Goal: Information Seeking & Learning: Find specific fact

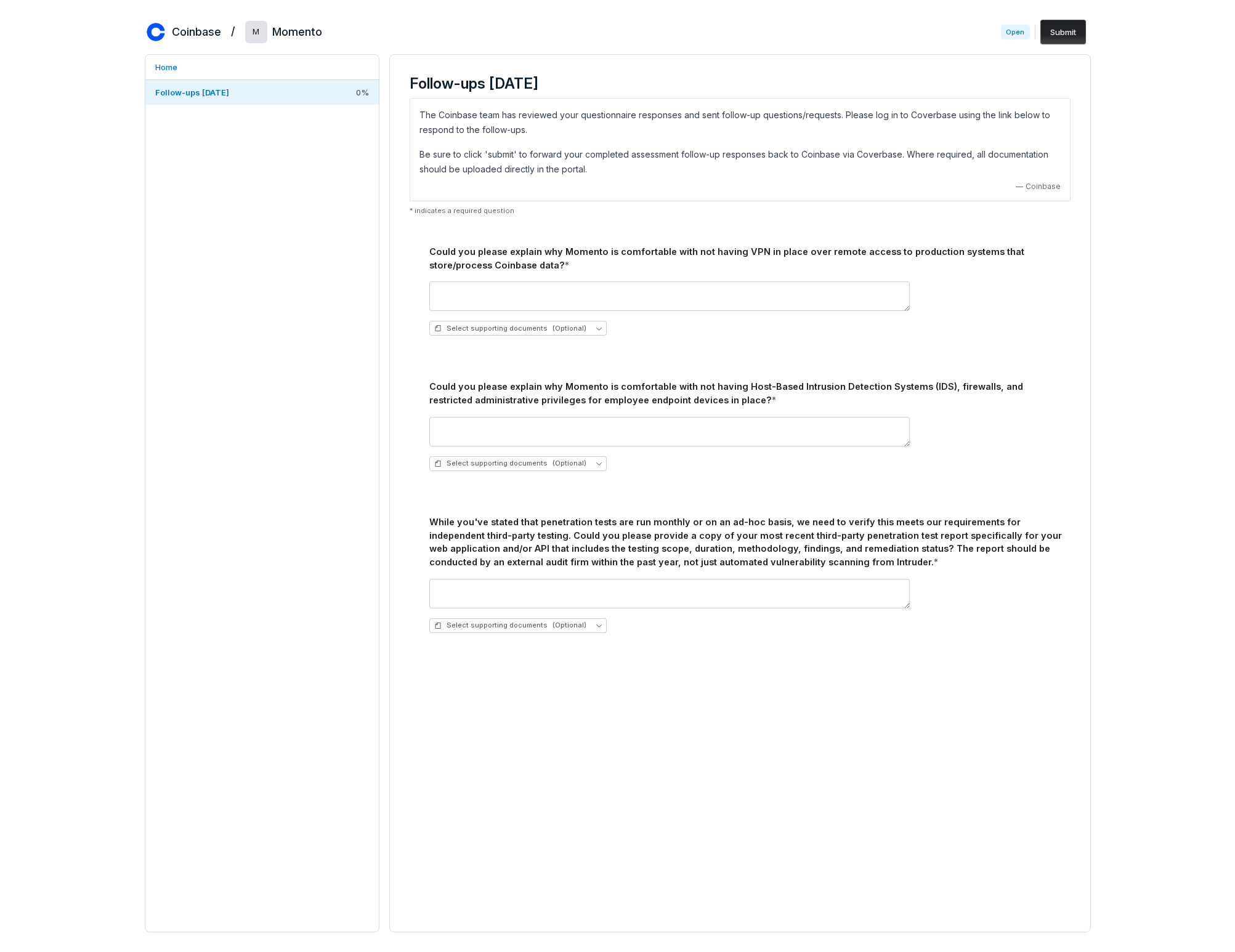
click at [636, 769] on div "Follow-ups [DATE] The Coinbase team has reviewed your questionnaire responses a…" at bounding box center [739, 493] width 702 height 878
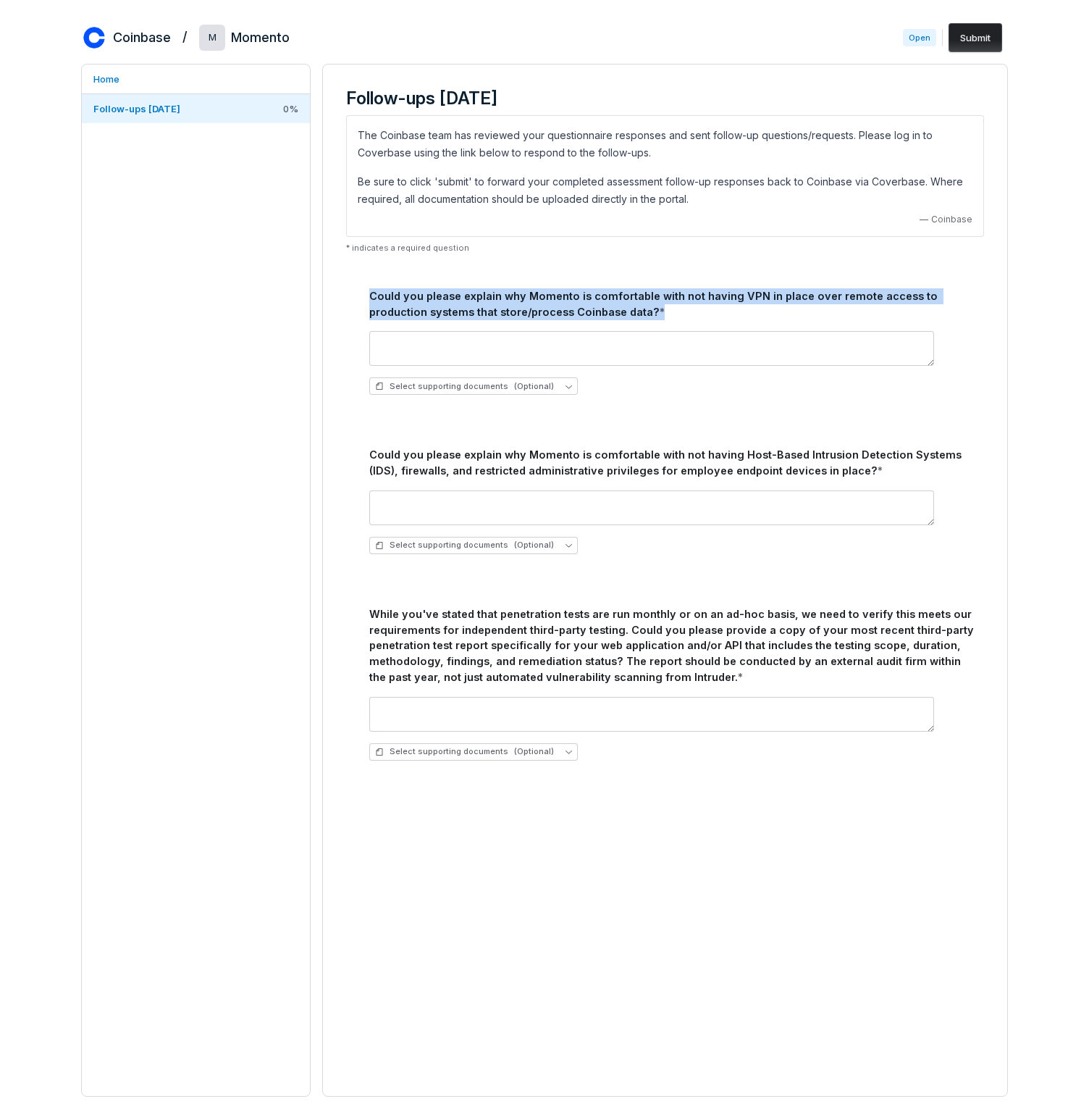
drag, startPoint x: 370, startPoint y: 296, endPoint x: 652, endPoint y: 309, distance: 282.3
click at [652, 308] on div "Could you please explain why Momento is comfortable with not having VPN in plac…" at bounding box center [673, 304] width 609 height 32
copy div "Could you please explain why Momento is comfortable with not having VPN in plac…"
click at [474, 457] on div "Could you please explain why Momento is comfortable with not having Host-Based …" at bounding box center [673, 463] width 609 height 32
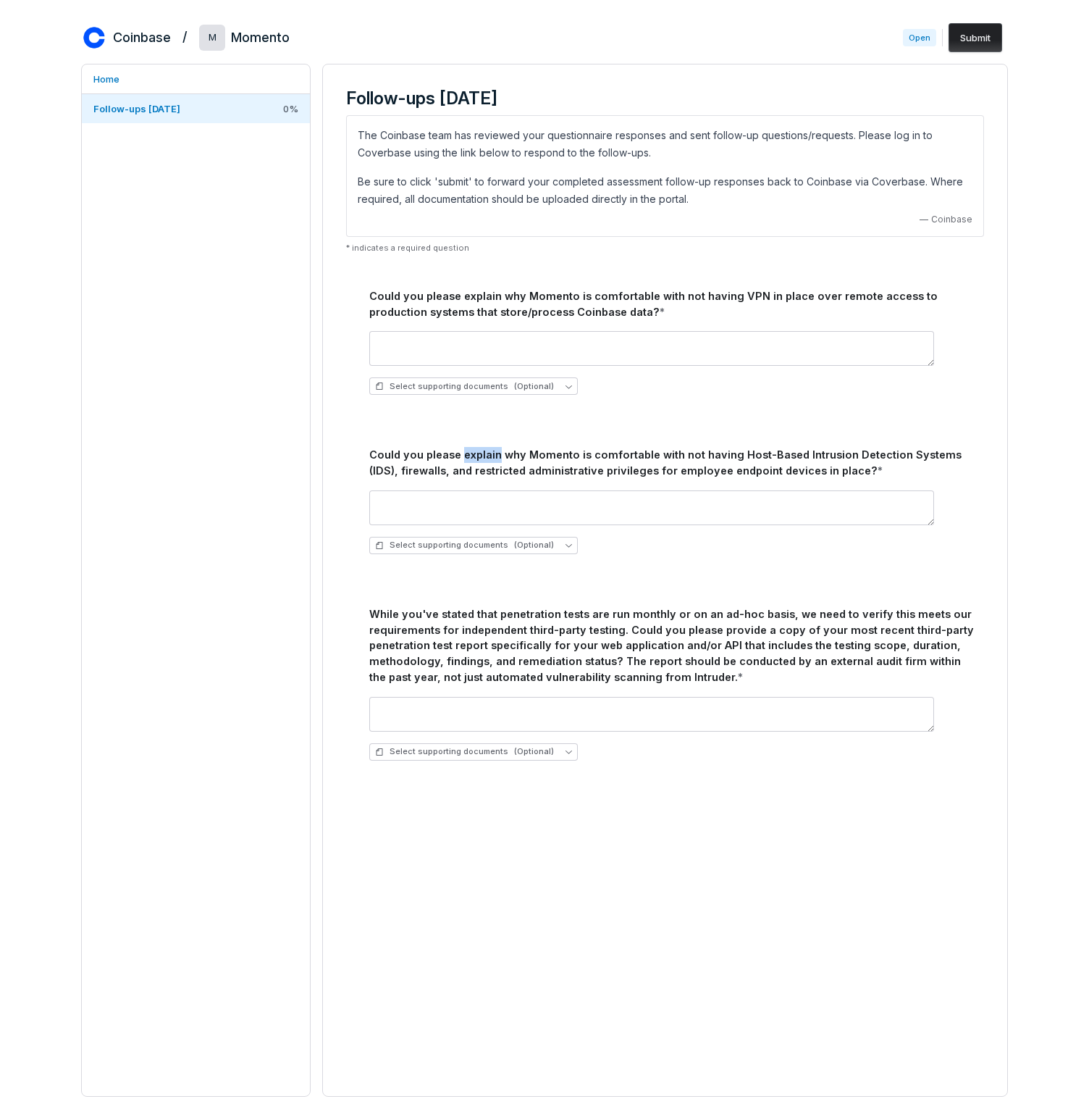
click at [474, 457] on div "Could you please explain why Momento is comfortable with not having Host-Based …" at bounding box center [673, 463] width 609 height 32
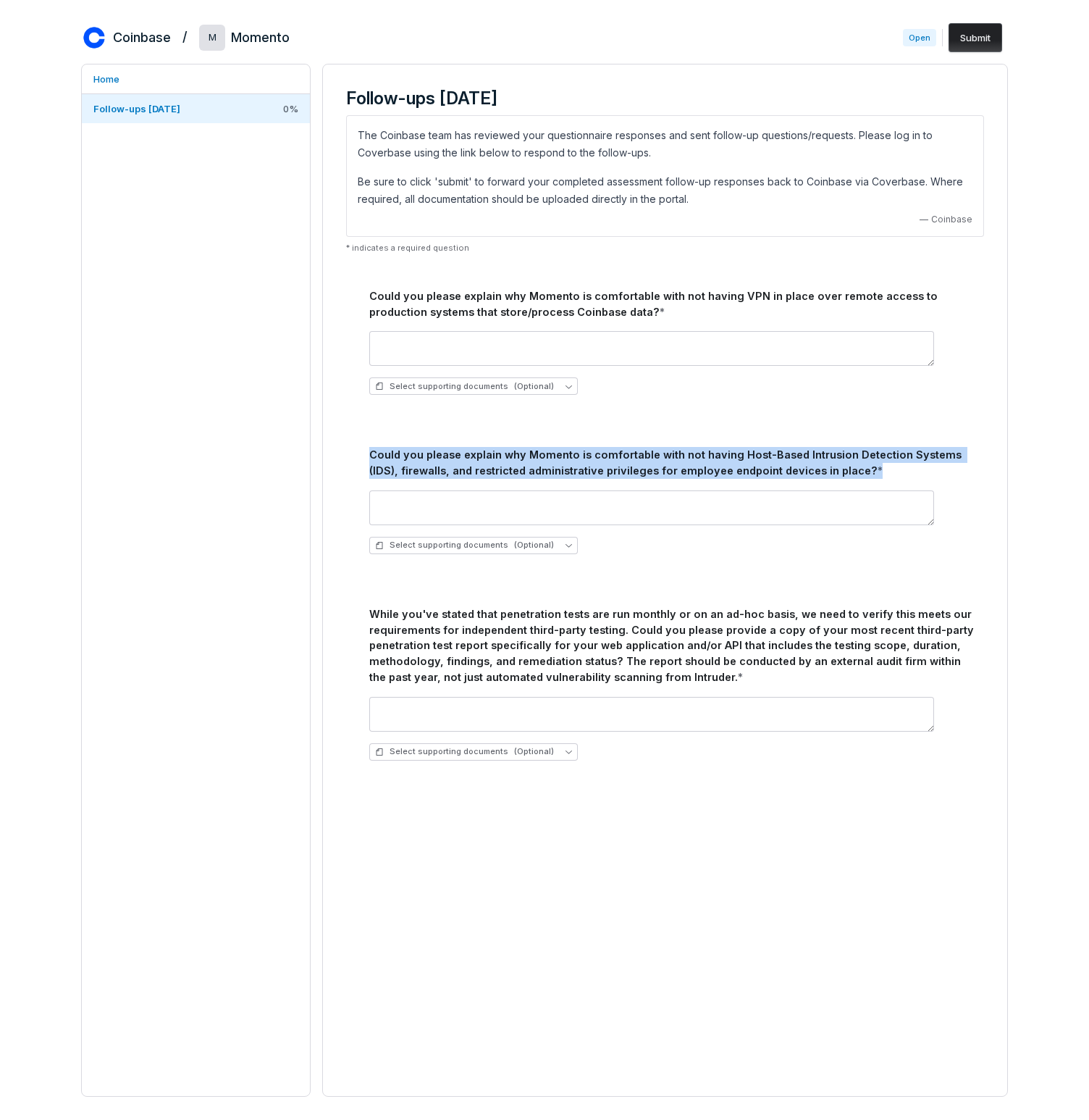
click at [474, 457] on div "Could you please explain why Momento is comfortable with not having Host-Based …" at bounding box center [673, 463] width 609 height 32
copy div "Could you please explain why Momento is comfortable with not having Host-Based …"
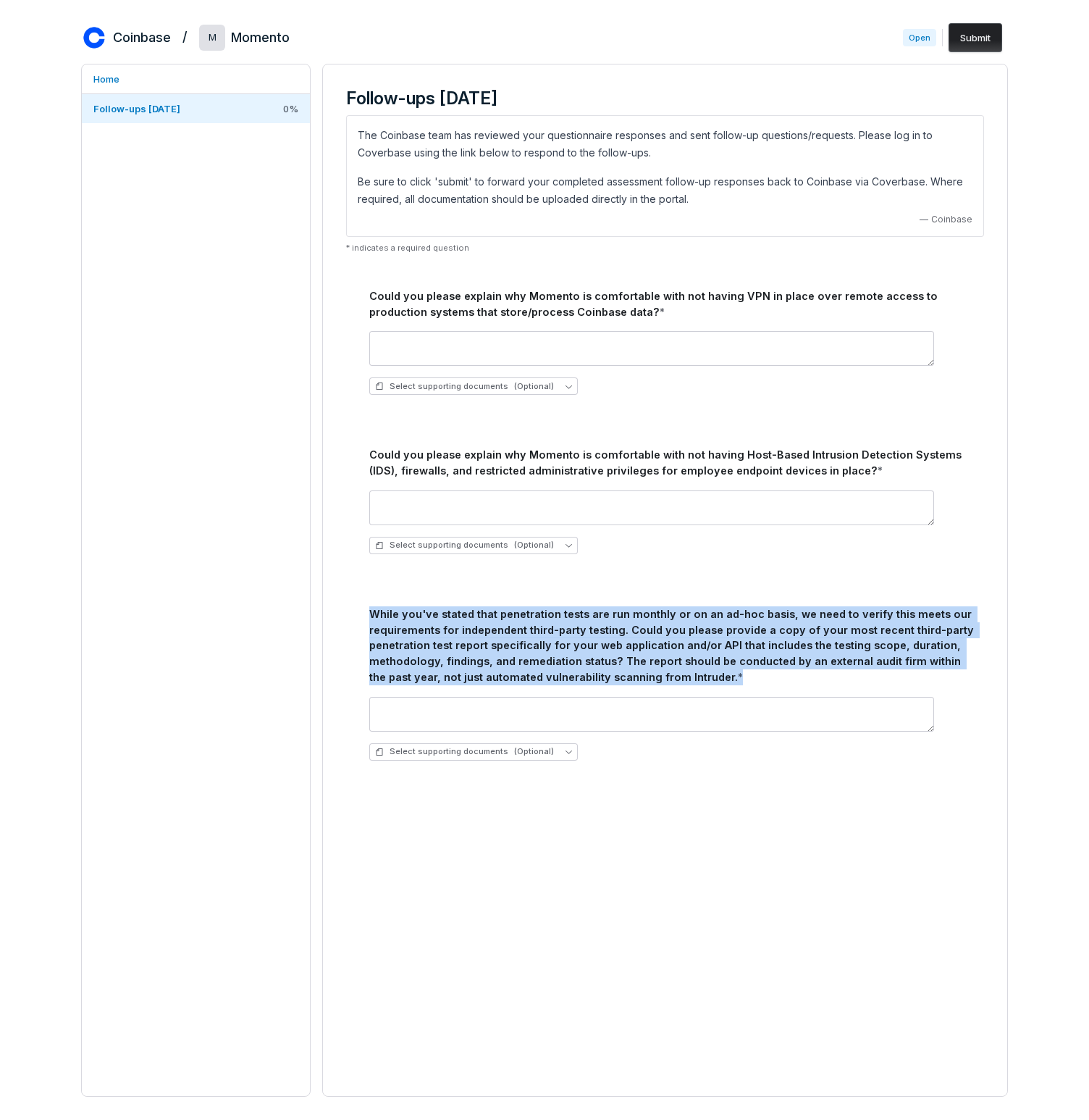
drag, startPoint x: 371, startPoint y: 616, endPoint x: 697, endPoint y: 674, distance: 331.1
click at [697, 674] on div "While you've stated that penetration tests are run monthly or on an ad-hoc basi…" at bounding box center [673, 645] width 609 height 79
copy div "While you've stated that penetration tests are run monthly or on an ad-hoc basi…"
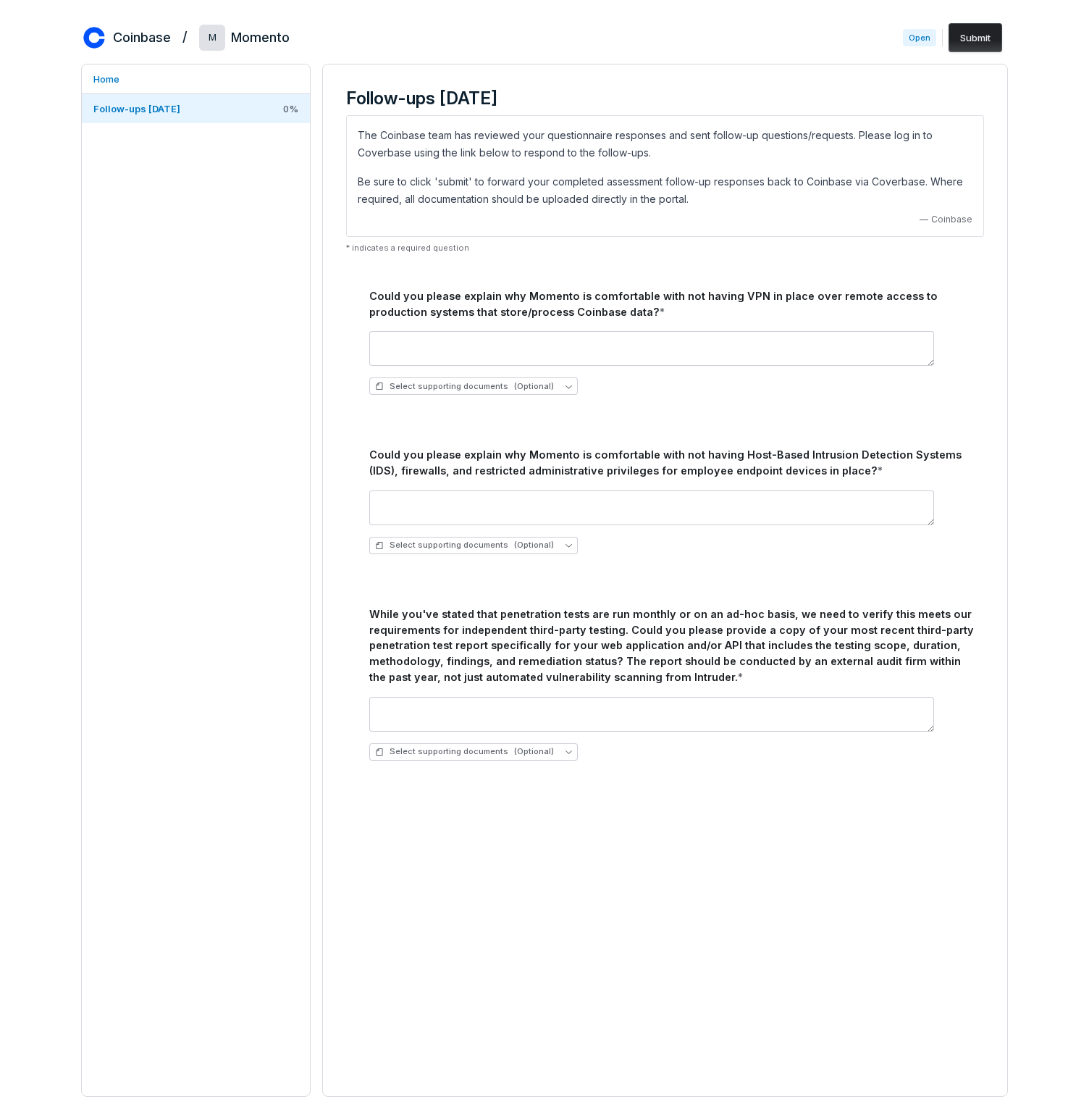
click at [381, 45] on div "Coinbase / M Momento Open Submit" at bounding box center [544, 37] width 927 height 29
